Goal: Task Accomplishment & Management: Use online tool/utility

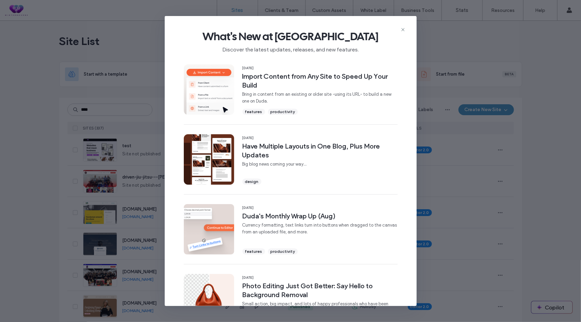
type input "****"
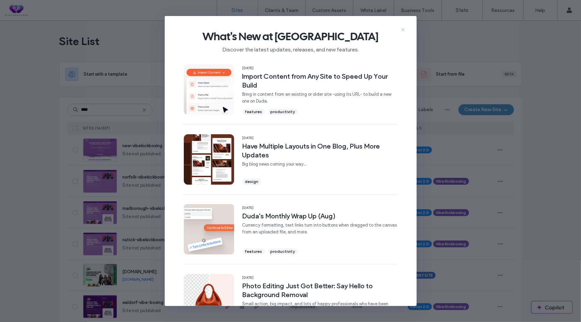
click at [402, 29] on use at bounding box center [403, 29] width 3 height 3
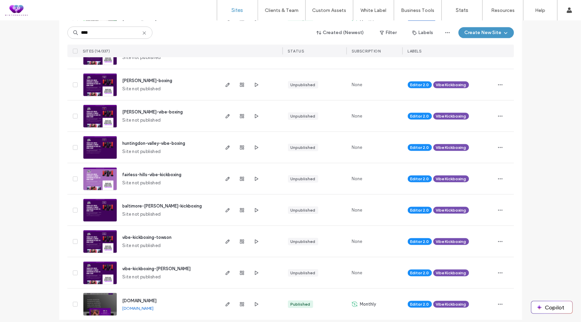
scroll to position [259, 0]
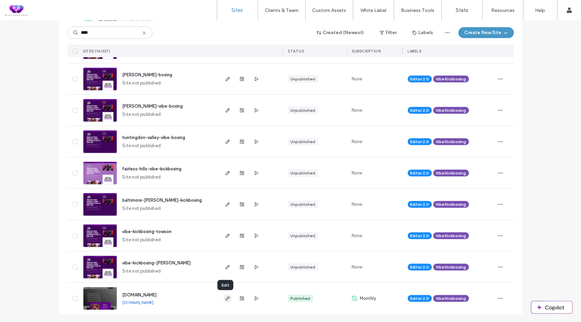
click at [225, 299] on icon "button" at bounding box center [227, 298] width 5 height 5
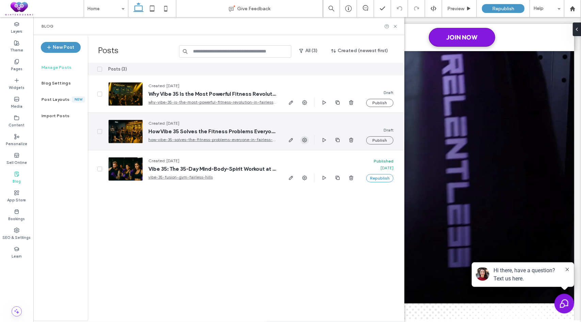
click at [306, 141] on use "button" at bounding box center [304, 140] width 5 height 5
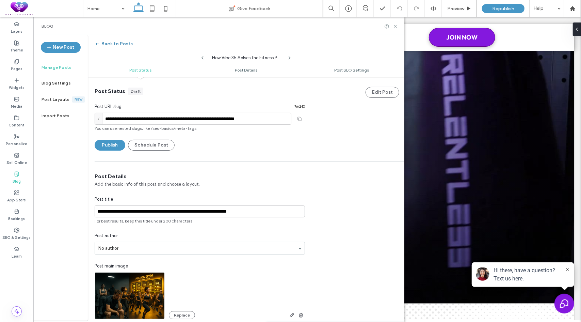
click at [106, 44] on button "Back to Posts" at bounding box center [114, 43] width 38 height 11
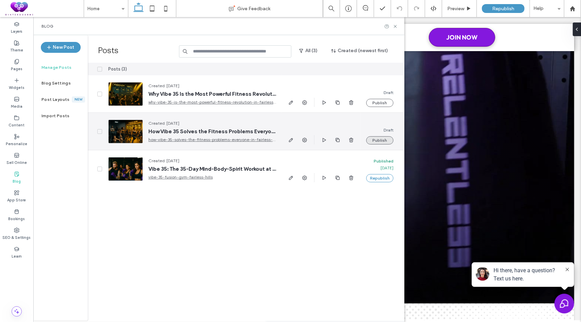
click at [379, 139] on button "Publish" at bounding box center [380, 140] width 27 height 8
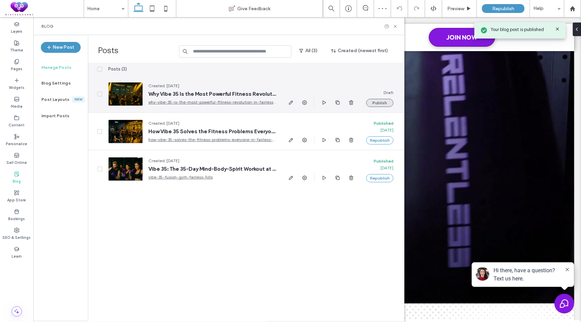
click at [381, 101] on button "Publish" at bounding box center [380, 103] width 27 height 8
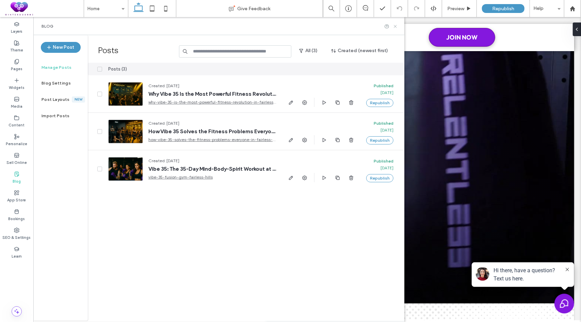
click at [396, 26] on icon at bounding box center [395, 26] width 5 height 5
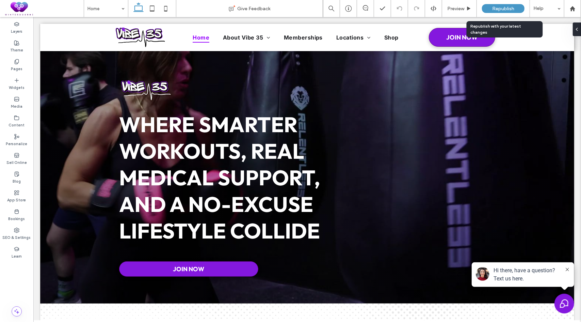
click at [505, 7] on span "Republish" at bounding box center [504, 9] width 22 height 6
